Goal: Information Seeking & Learning: Learn about a topic

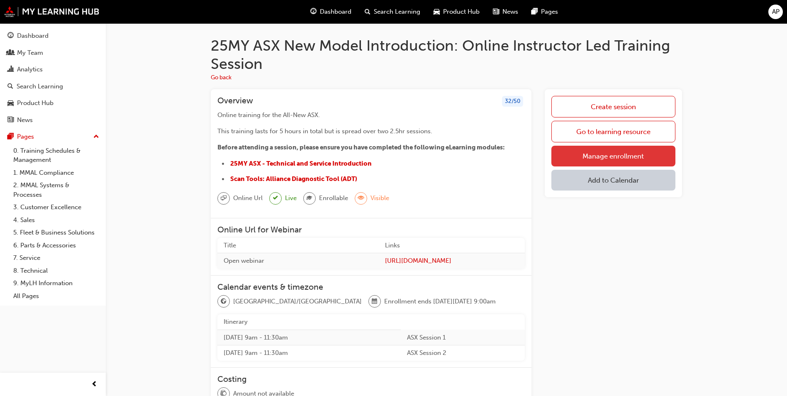
click at [601, 160] on link "Manage enrollment" at bounding box center [613, 156] width 124 height 21
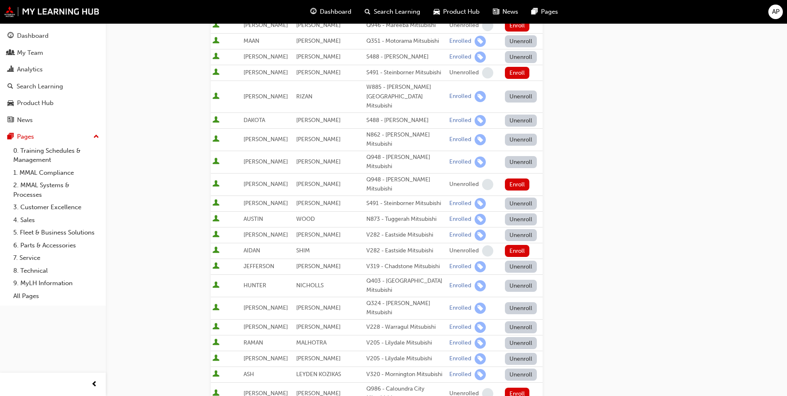
scroll to position [207, 0]
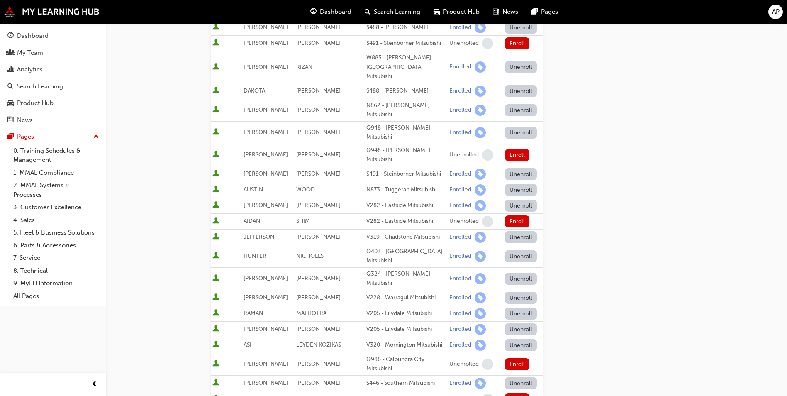
click at [512, 273] on button "Unenroll" at bounding box center [521, 279] width 32 height 12
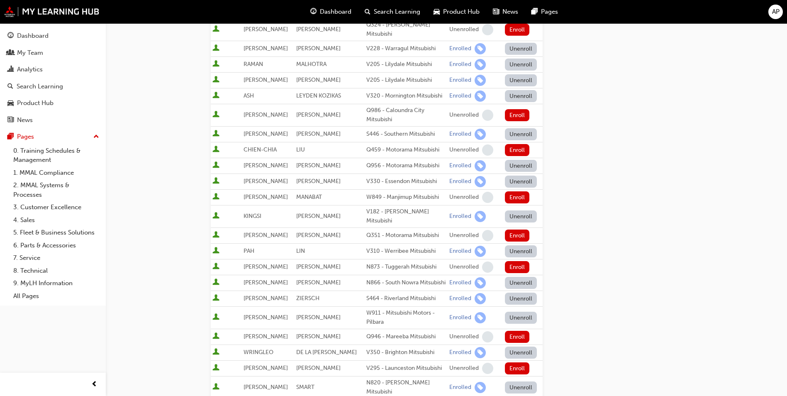
scroll to position [705, 0]
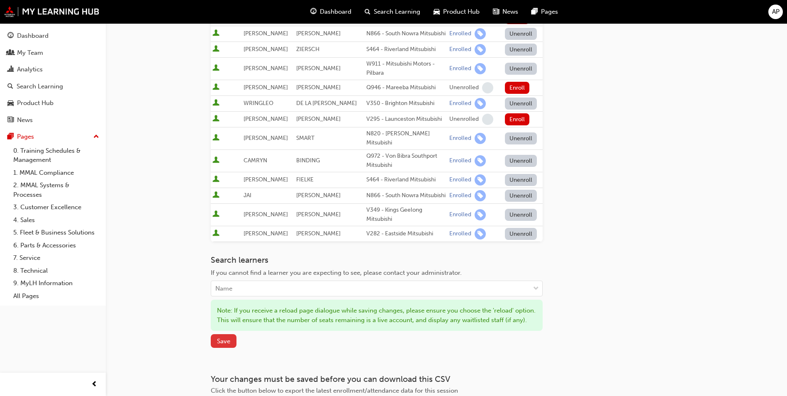
click at [227, 337] on span "Save" at bounding box center [223, 340] width 13 height 7
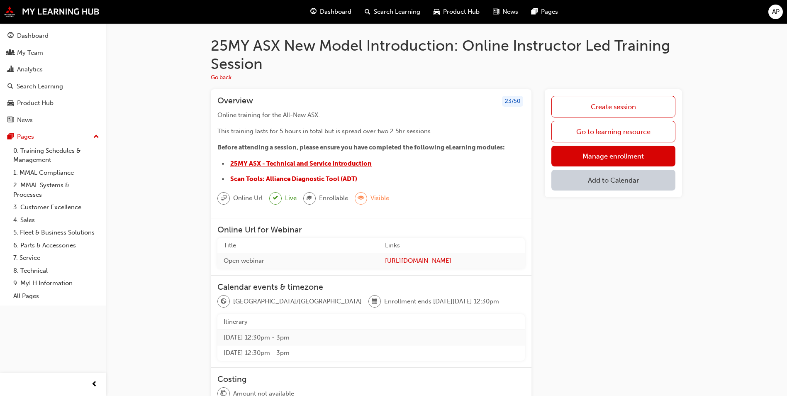
click at [309, 165] on span "25MY ASX - Technical and Service Introduction" at bounding box center [300, 163] width 141 height 7
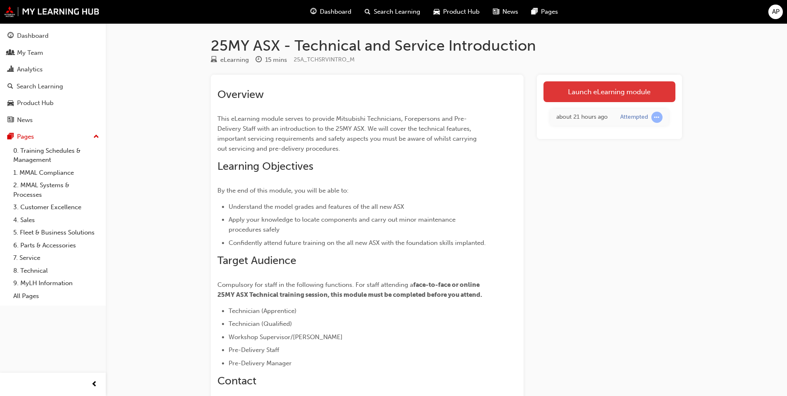
click at [595, 97] on link "Launch eLearning module" at bounding box center [610, 91] width 132 height 21
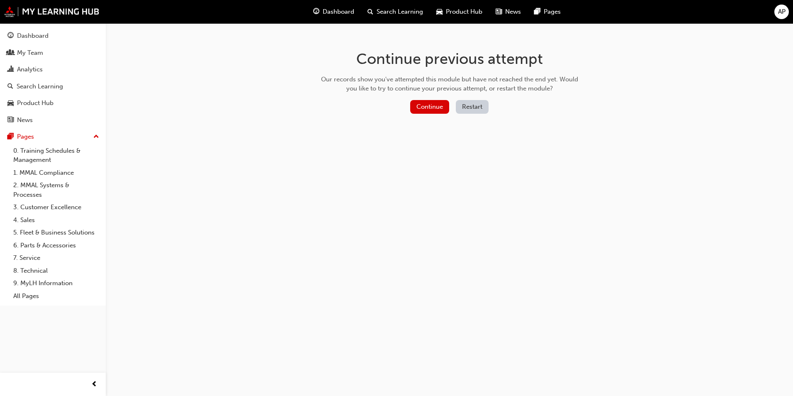
click at [433, 114] on div "Continue Restart" at bounding box center [449, 108] width 263 height 17
click at [415, 106] on button "Continue" at bounding box center [429, 107] width 39 height 14
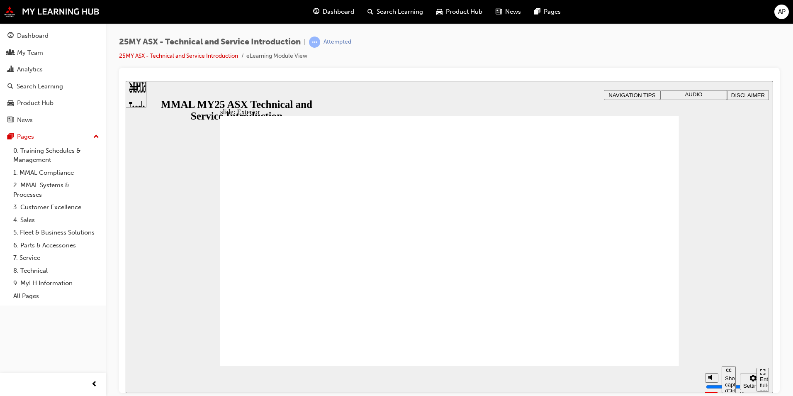
click at [765, 379] on div "Enter full-screen (Ctrl+Alt+F)" at bounding box center [763, 387] width 6 height 25
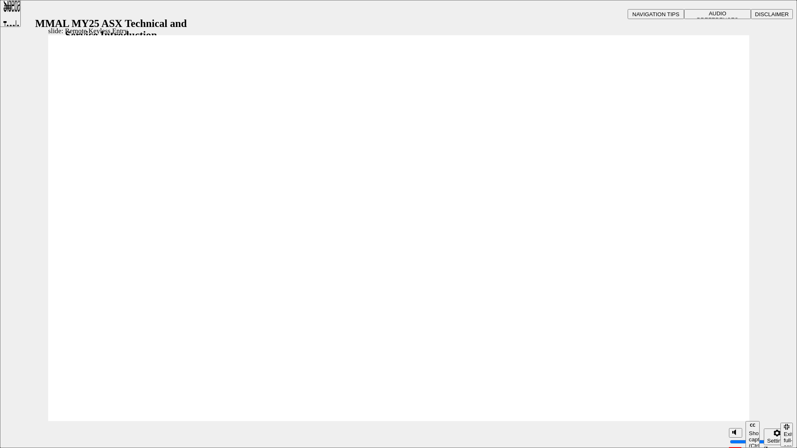
type input "21"
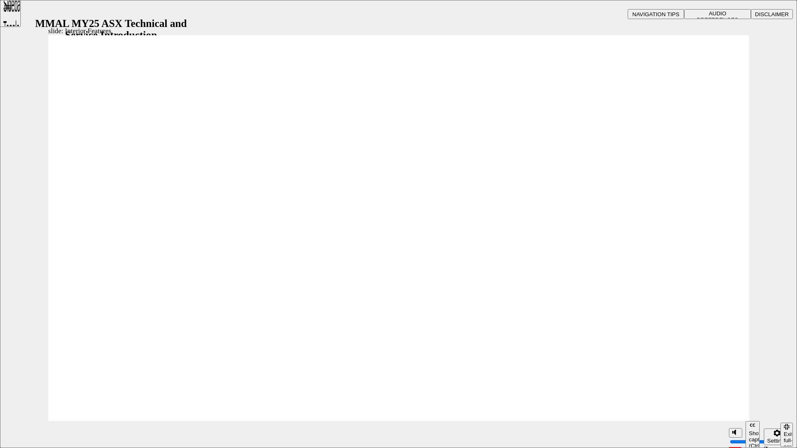
type input "17"
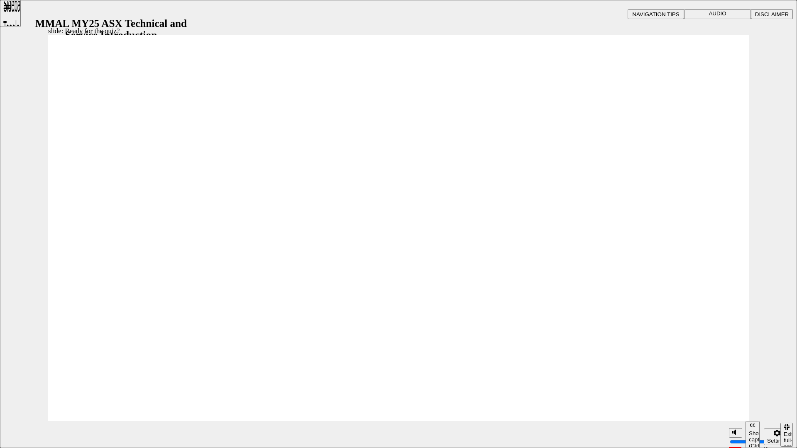
radio input "true"
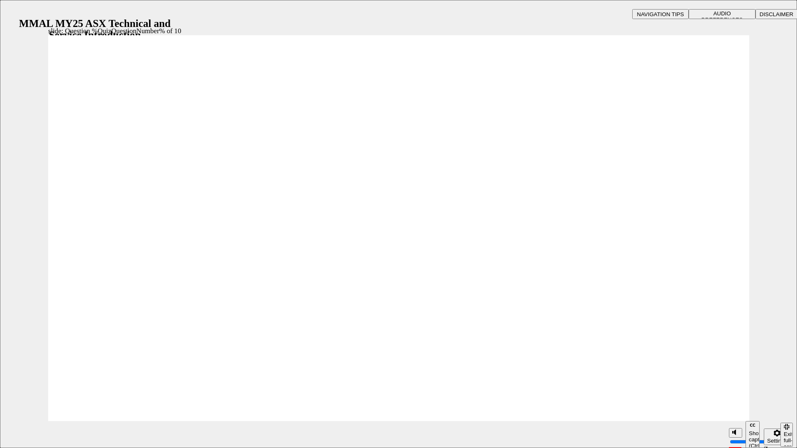
radio input "true"
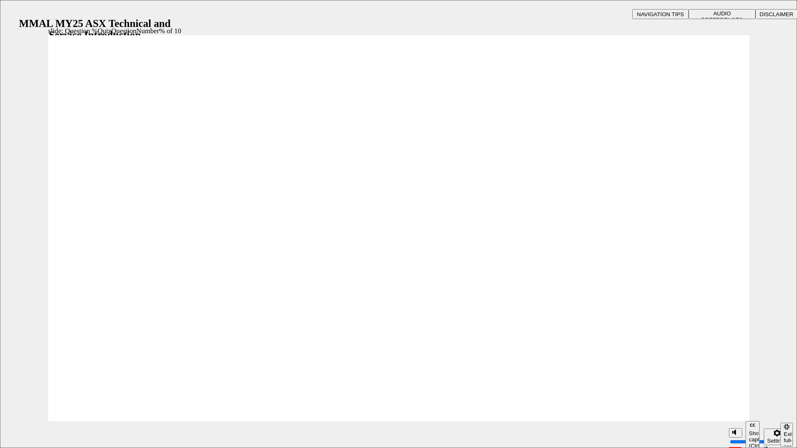
radio input "true"
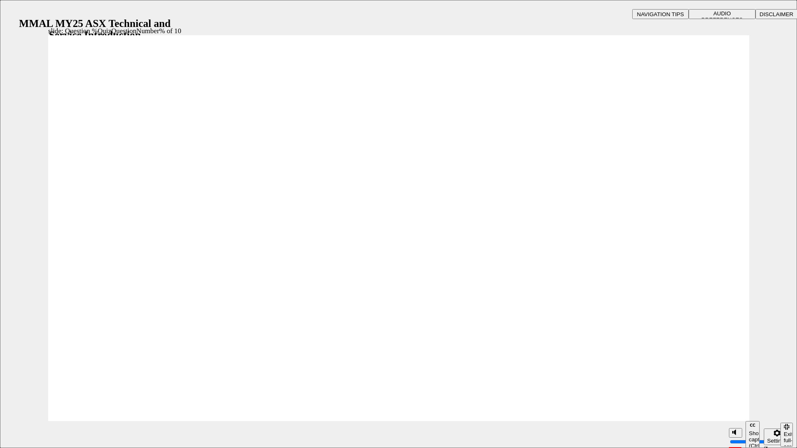
radio input "true"
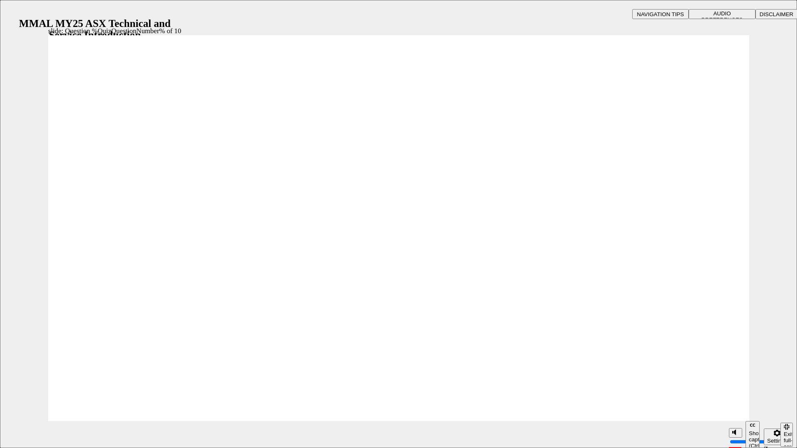
radio input "true"
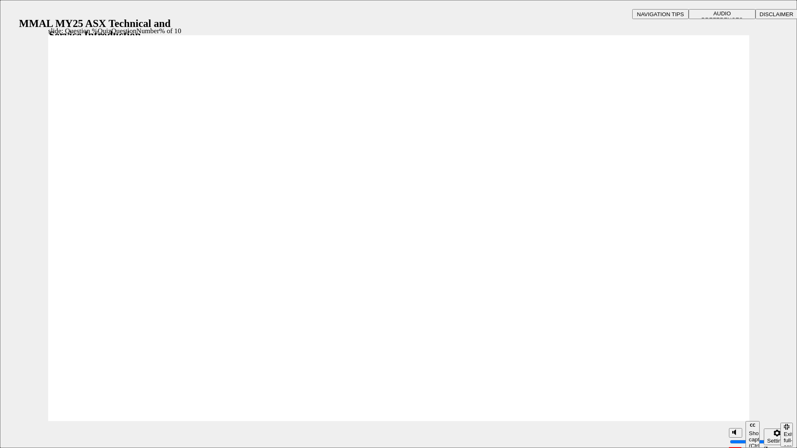
radio input "true"
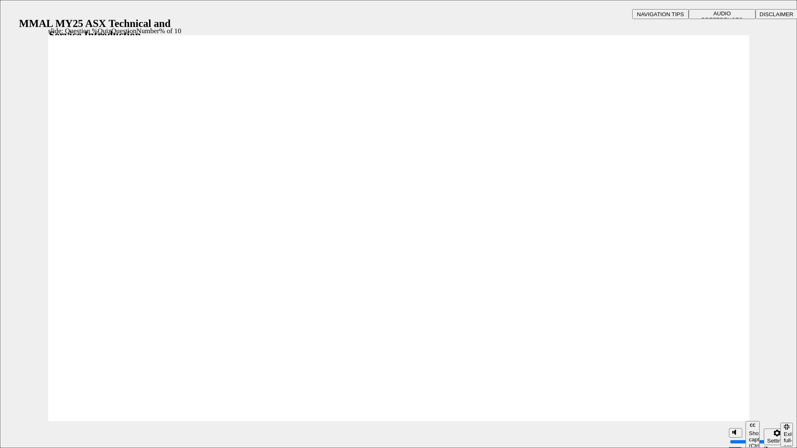
radio input "true"
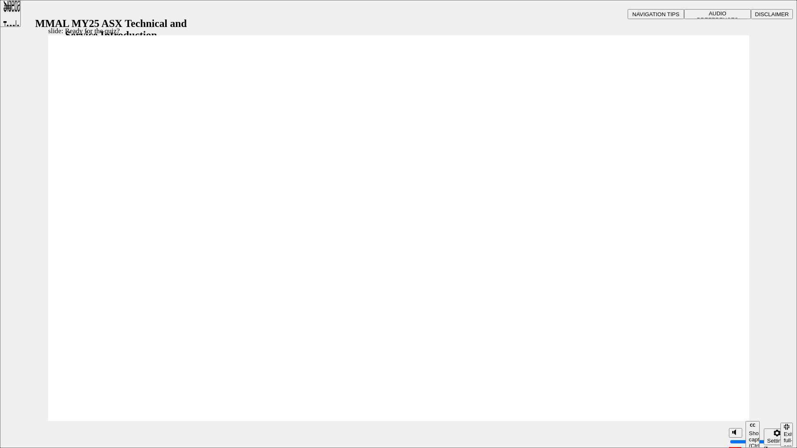
radio input "true"
drag, startPoint x: 407, startPoint y: 346, endPoint x: 677, endPoint y: 390, distance: 272.9
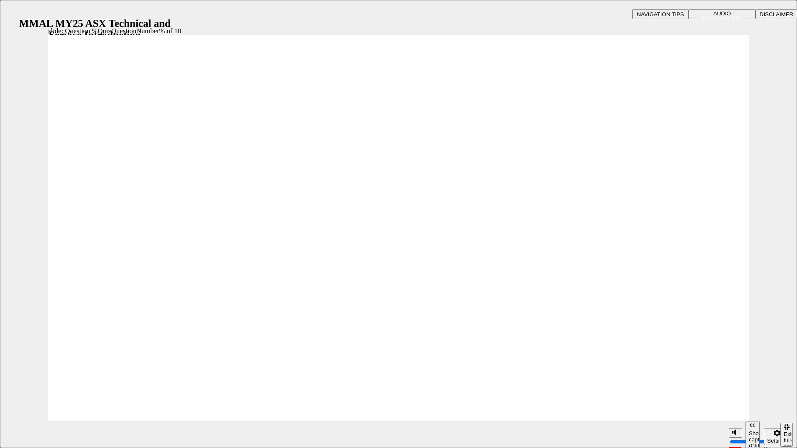
radio input "true"
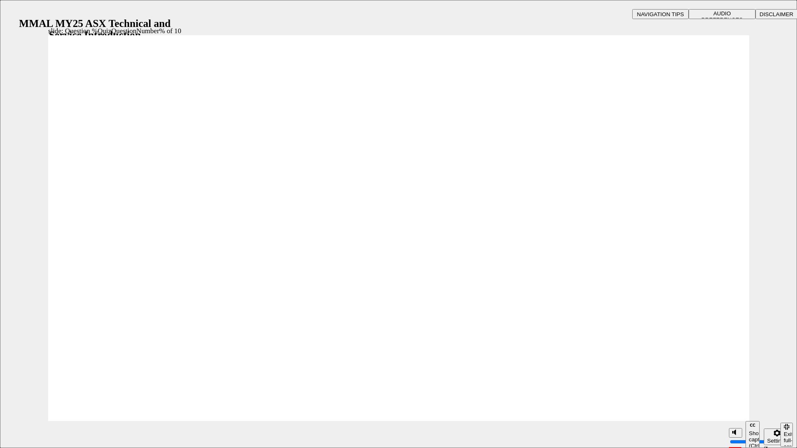
radio input "true"
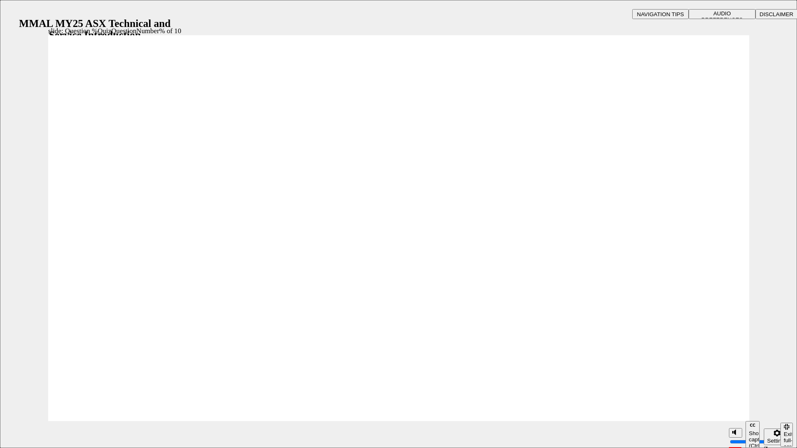
radio input "true"
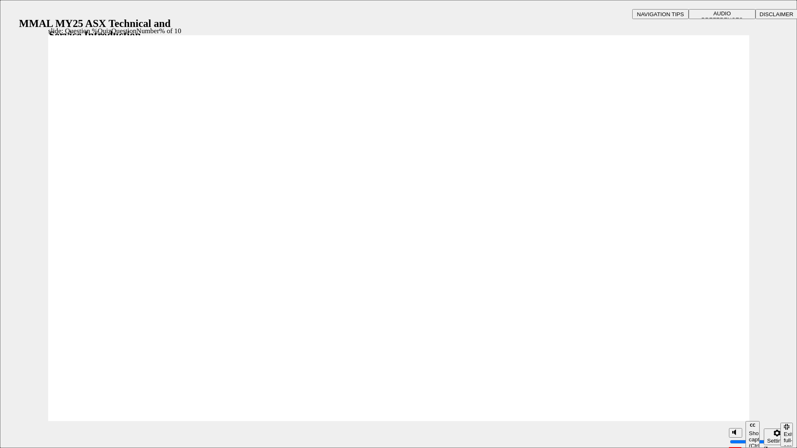
radio input "true"
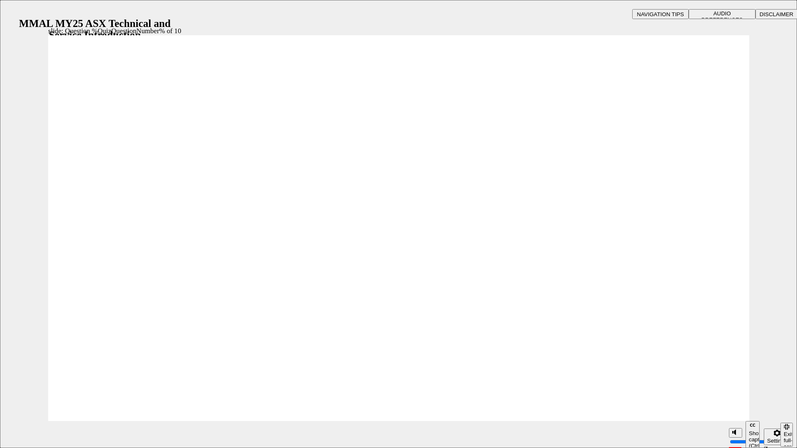
radio input "true"
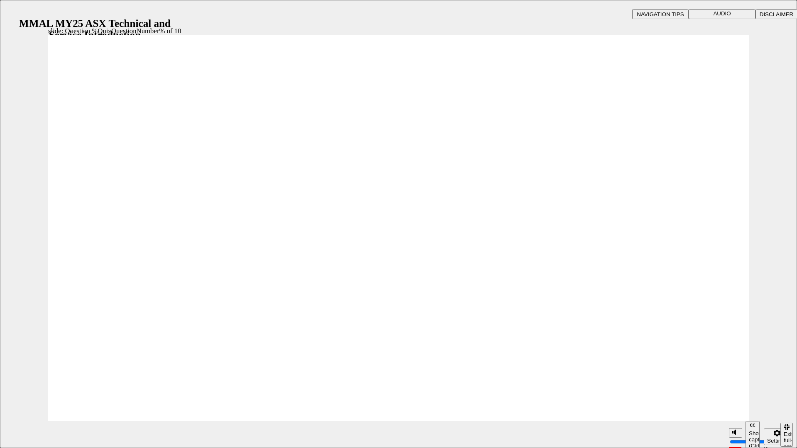
radio input "true"
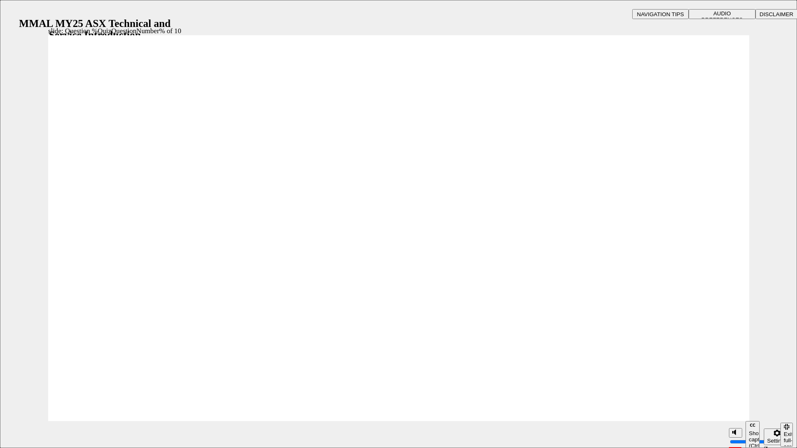
radio input "true"
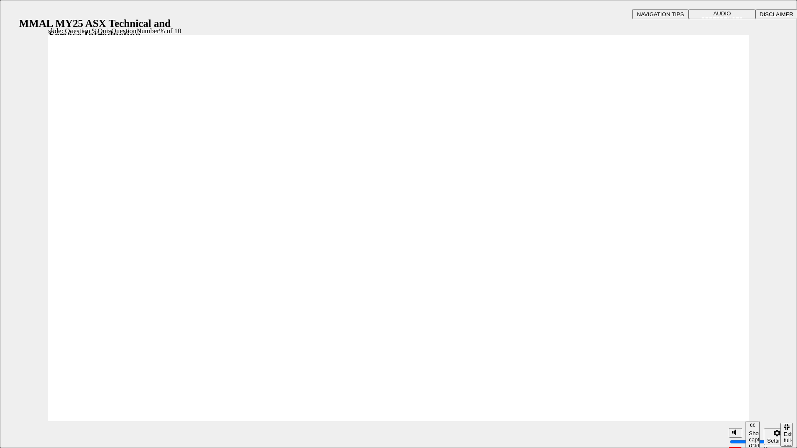
radio input "true"
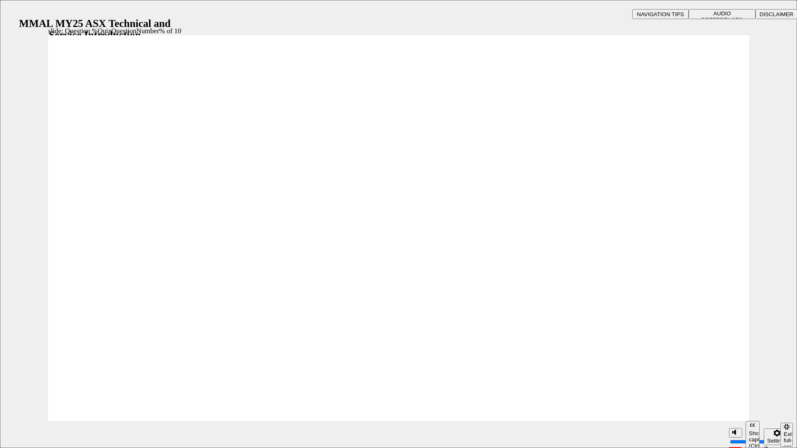
radio input "true"
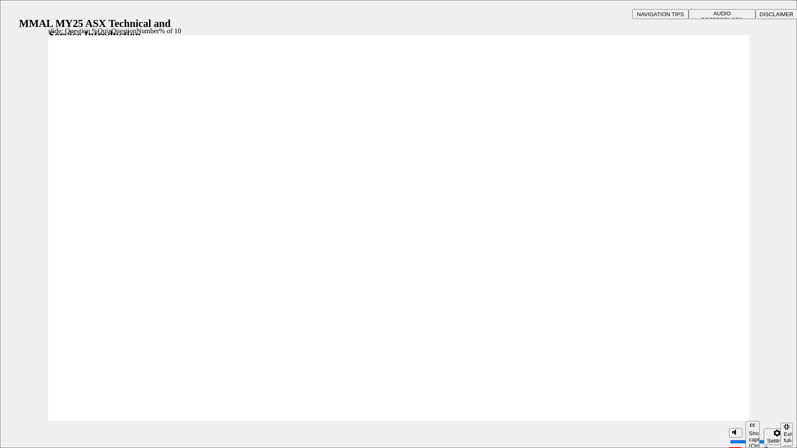
radio input "true"
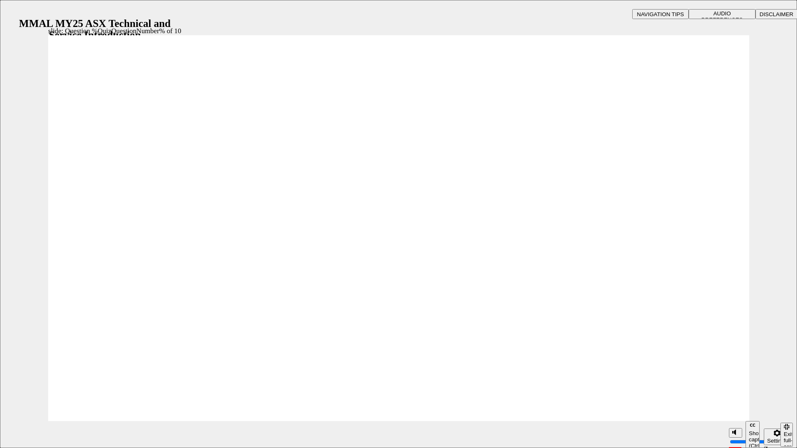
radio input "true"
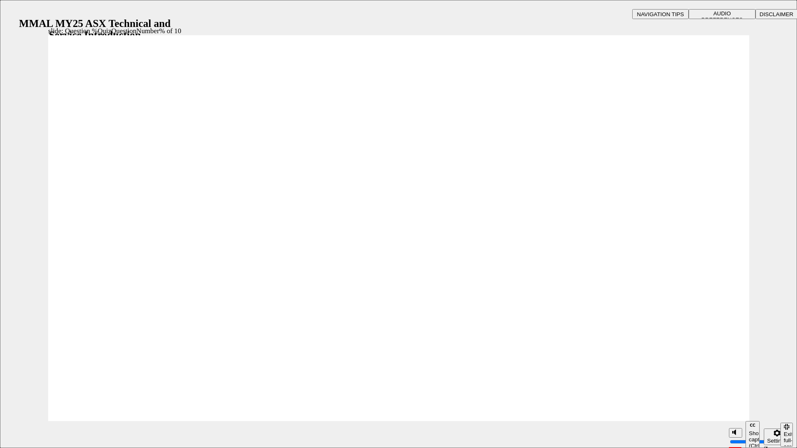
radio input "true"
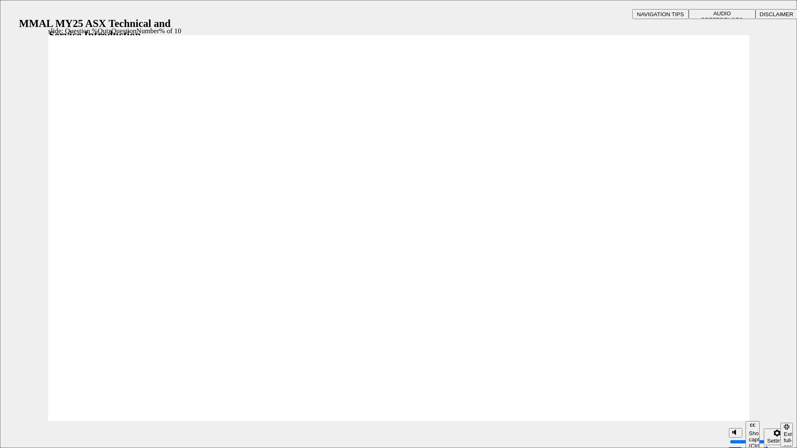
radio input "true"
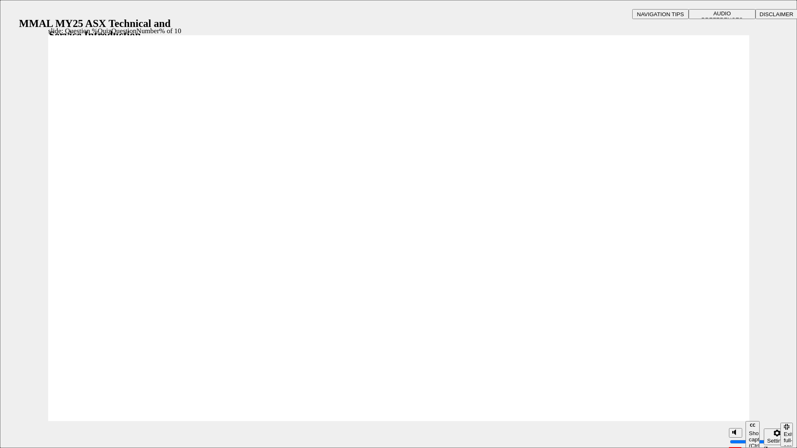
radio input "true"
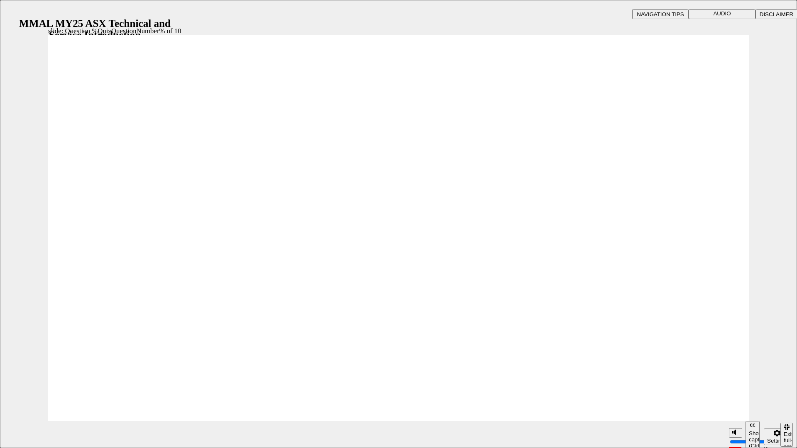
radio input "true"
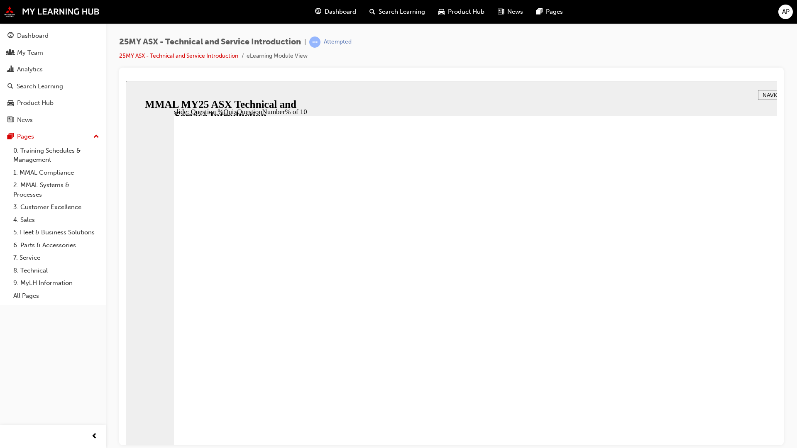
radio input "true"
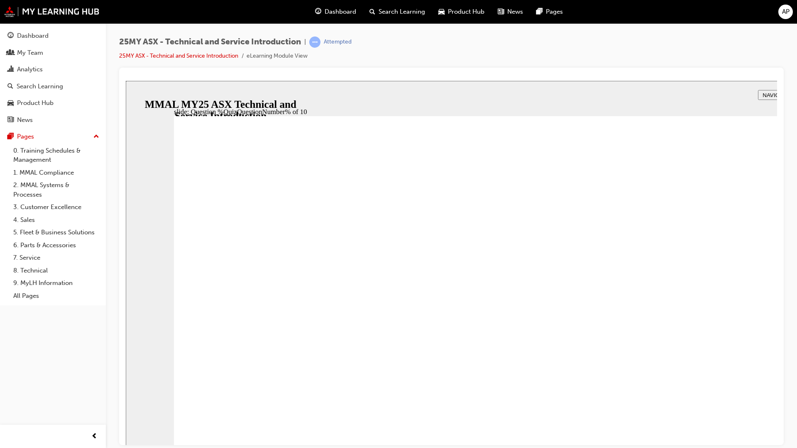
radio input "false"
radio input "true"
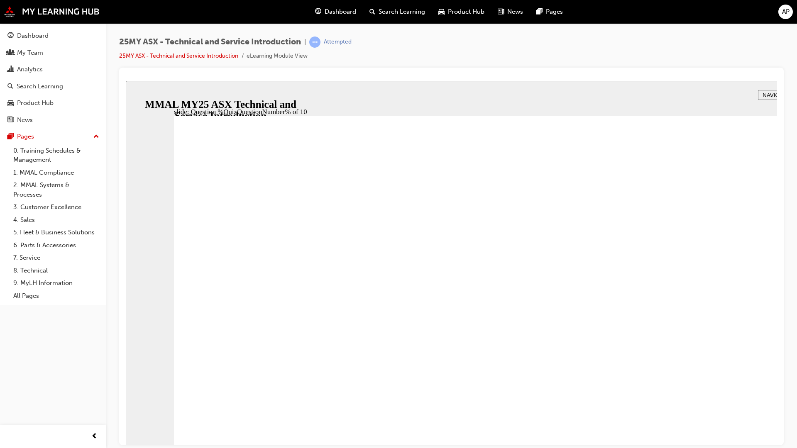
radio input "true"
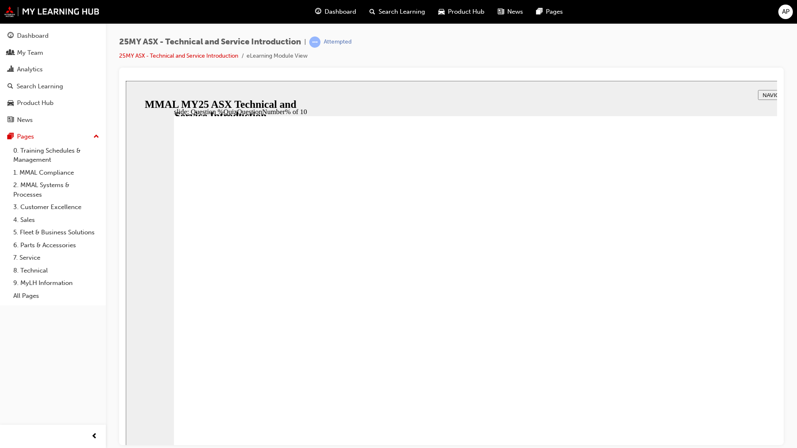
radio input "true"
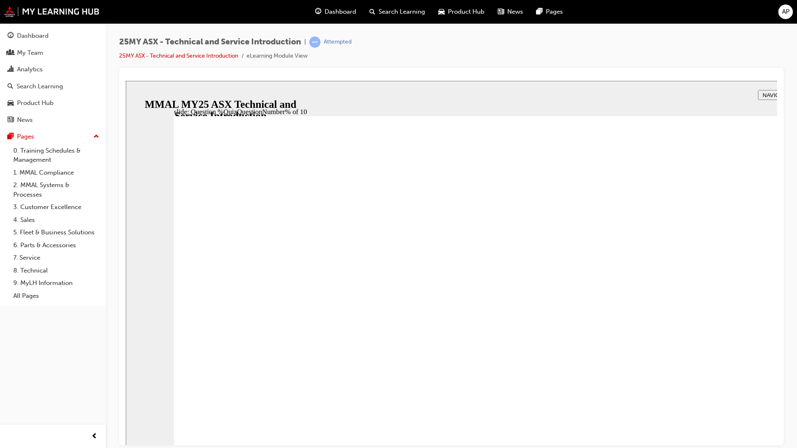
radio input "true"
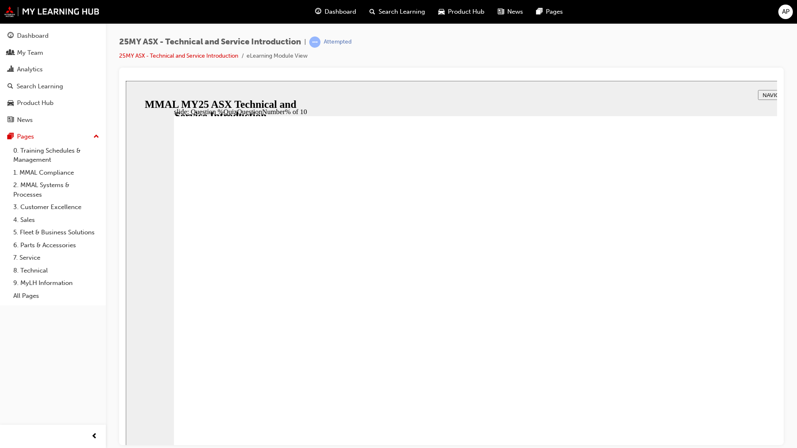
radio input "true"
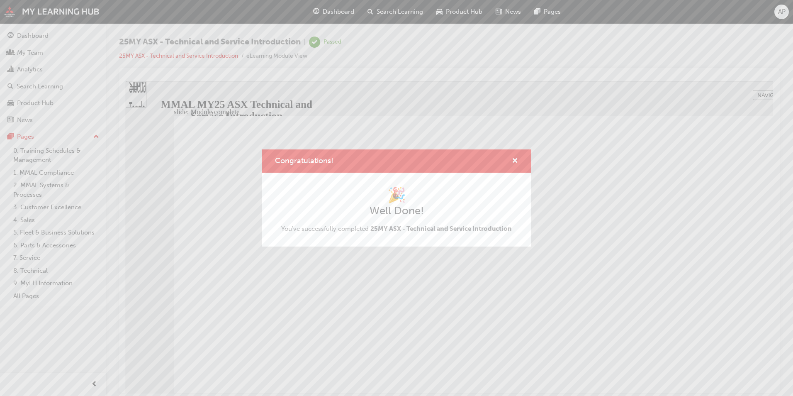
click at [519, 154] on div "Congratulations!" at bounding box center [397, 161] width 270 height 24
click at [517, 158] on span "cross-icon" at bounding box center [515, 161] width 6 height 7
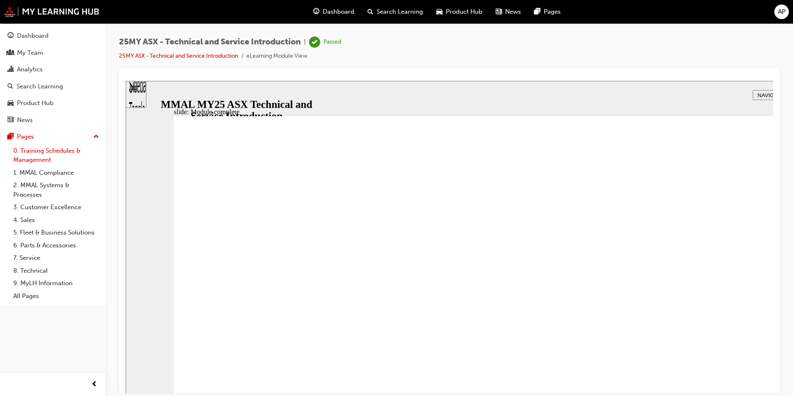
click at [47, 153] on link "0. Training Schedules & Management" at bounding box center [56, 155] width 93 height 22
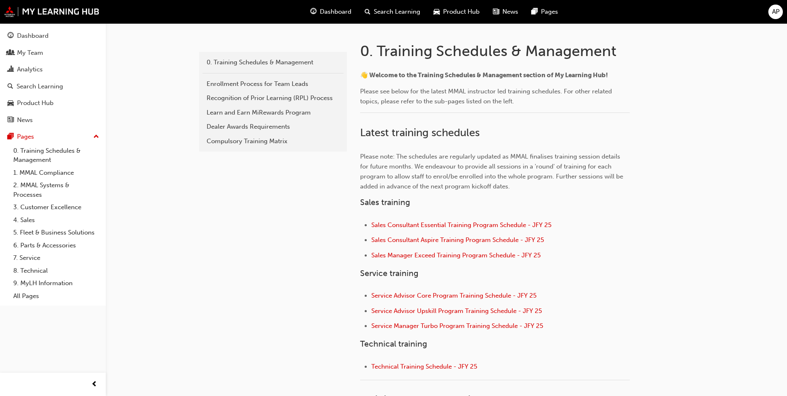
scroll to position [166, 0]
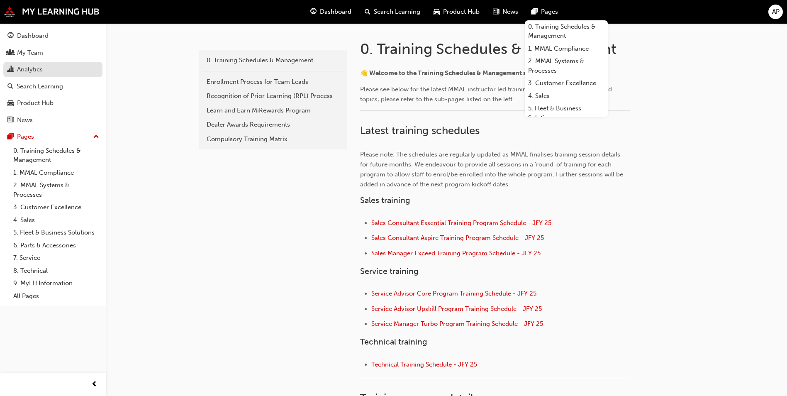
click at [29, 70] on div "Analytics" at bounding box center [30, 70] width 26 height 10
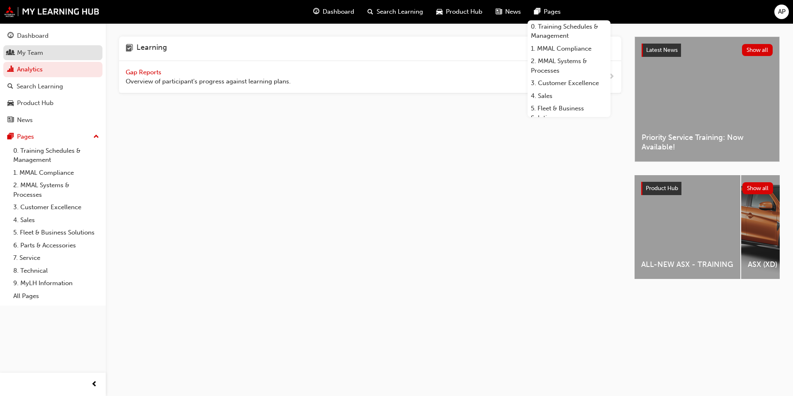
click at [39, 58] on link "My Team" at bounding box center [52, 52] width 99 height 15
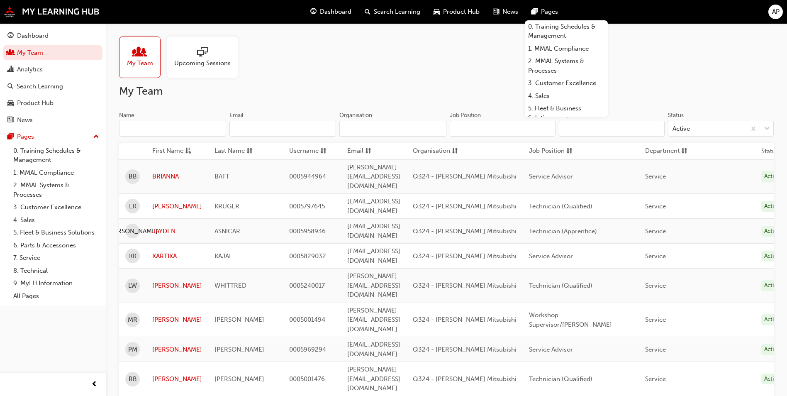
scroll to position [41, 0]
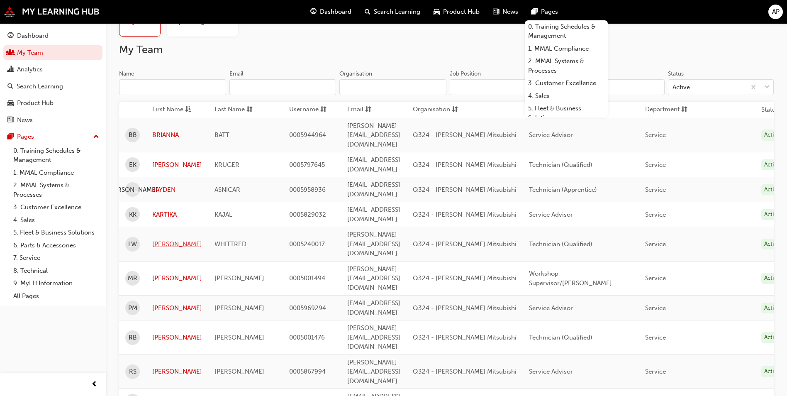
click at [160, 239] on link "LIAM" at bounding box center [177, 244] width 50 height 10
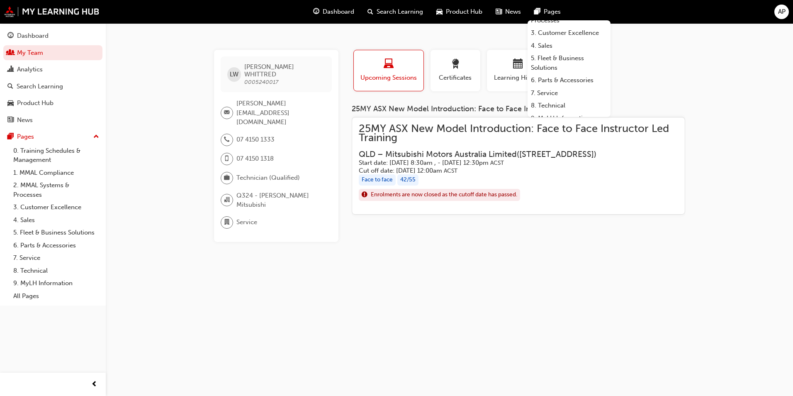
scroll to position [71, 0]
